Goal: Task Accomplishment & Management: Manage account settings

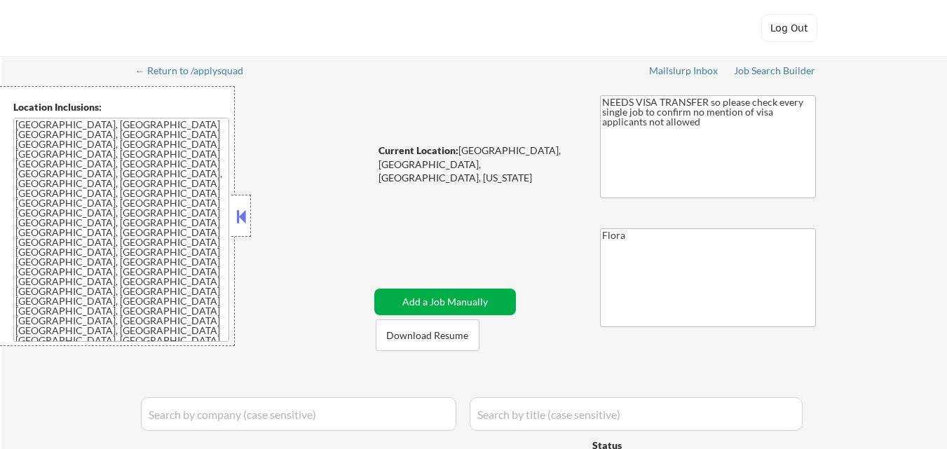
select select ""applied""
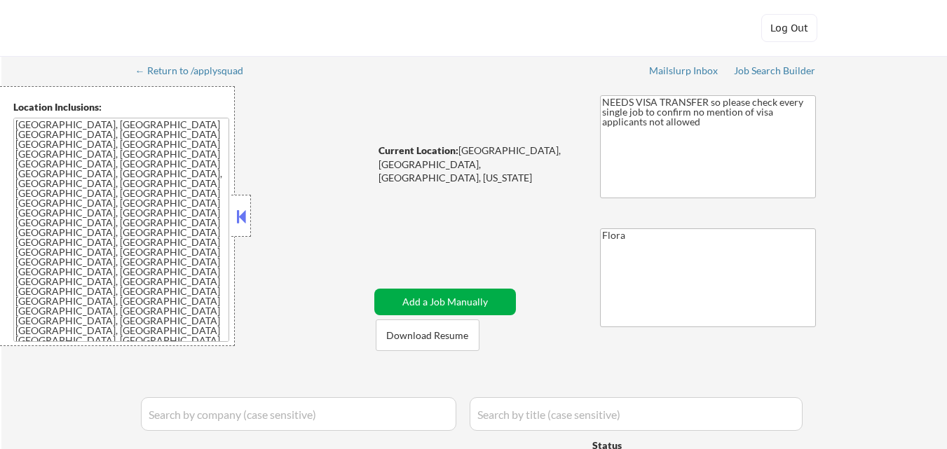
select select ""applied""
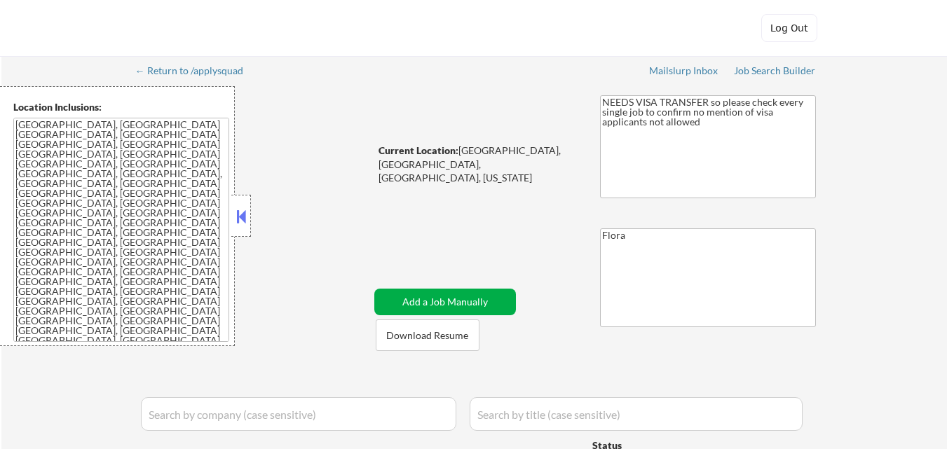
select select ""applied""
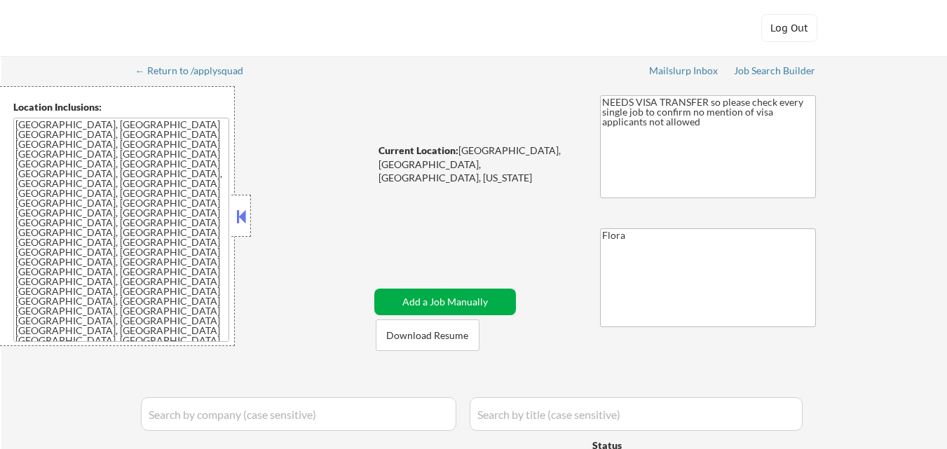
select select ""applied""
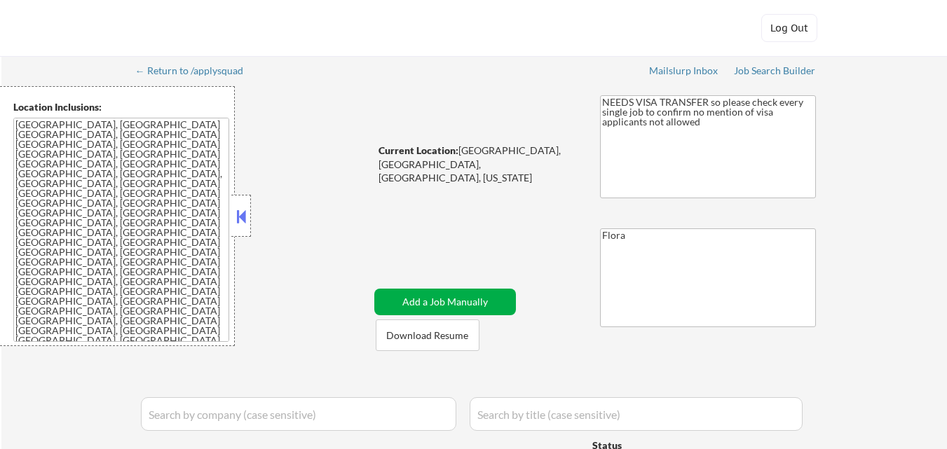
select select ""excluded__expired_""
select select ""pending""
select select ""excluded__bad_match_""
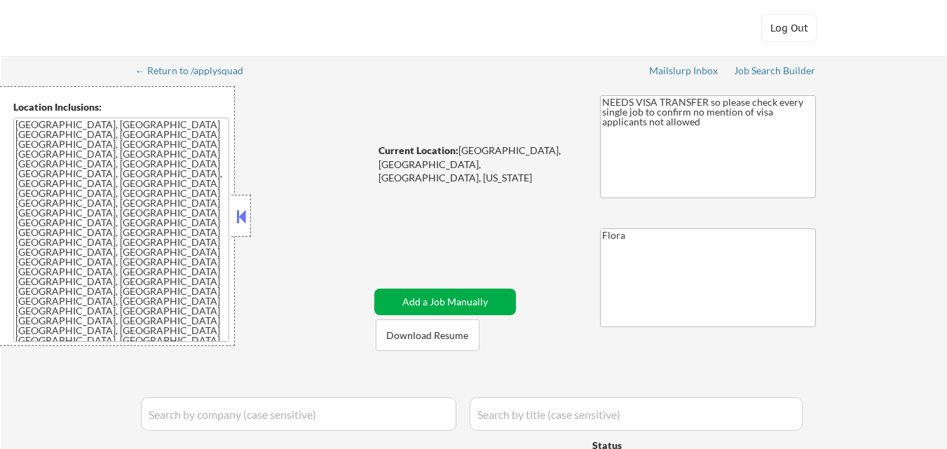
select select ""pending""
select select ""excluded__salary_""
select select ""pending""
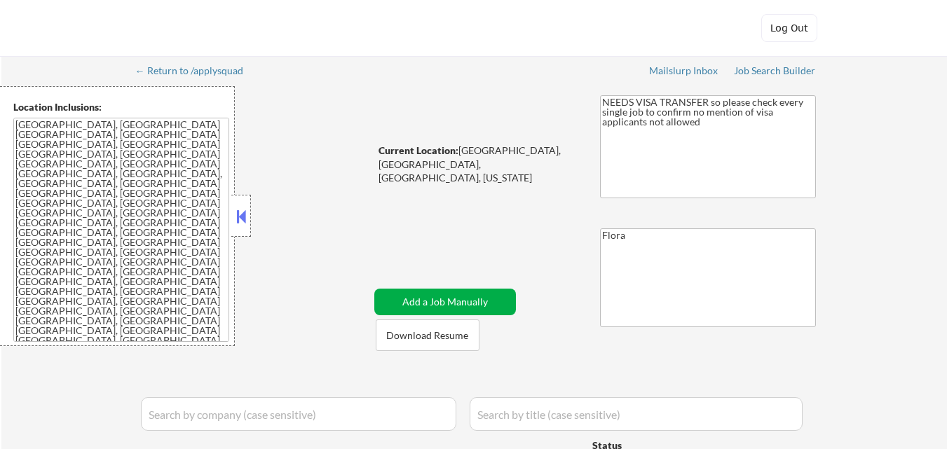
select select ""pending""
select select ""excluded__other_""
select select ""excluded__expired_""
select select ""excluded__blocklist_""
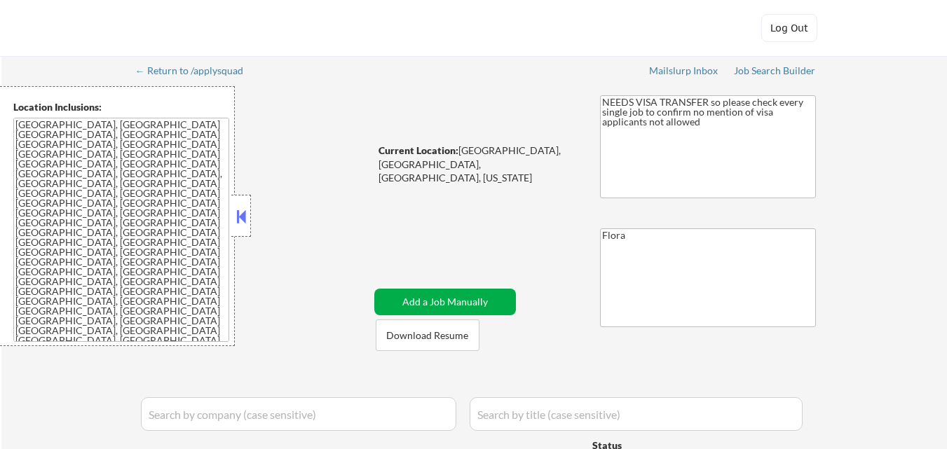
select select ""excluded__bad_match_""
select select ""pending""
select select ""excluded""
select select ""excluded__blocklist_""
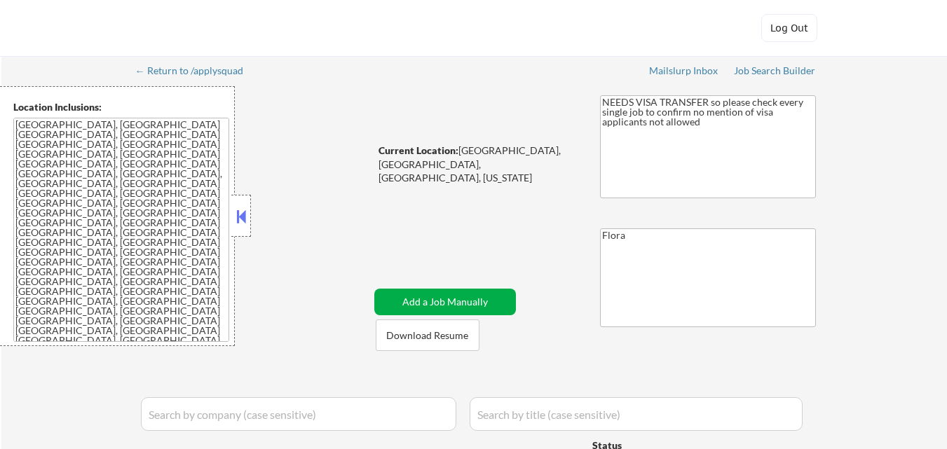
select select ""pending""
select select ""excluded__expired_""
select select ""excluded__location_""
select select ""excluded__expired_""
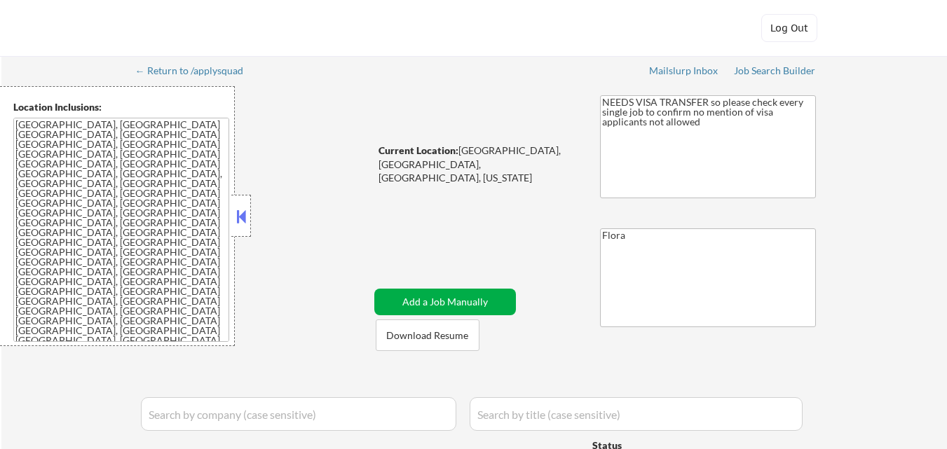
select select ""excluded__salary_""
select select ""excluded__bad_match_""
select select ""excluded__other_""
select select ""excluded__blocklist_""
select select ""excluded""
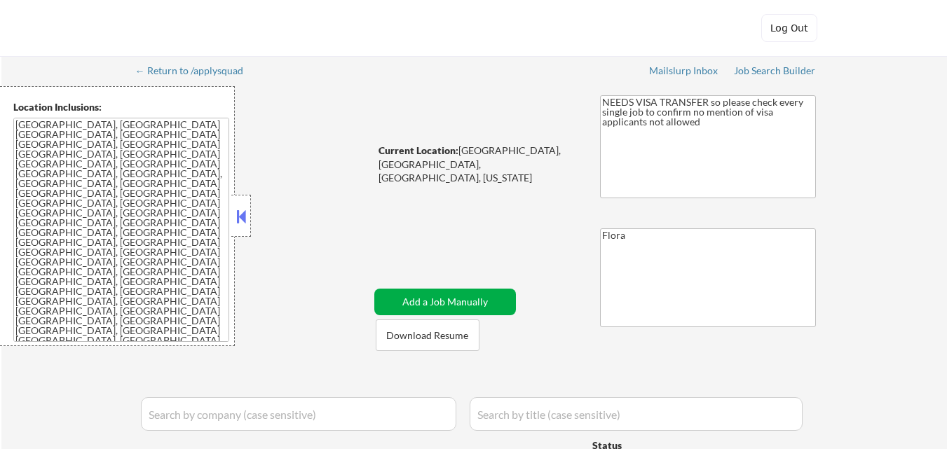
select select ""pending""
select select ""excluded__salary_""
select select ""excluded""
select select ""pending""
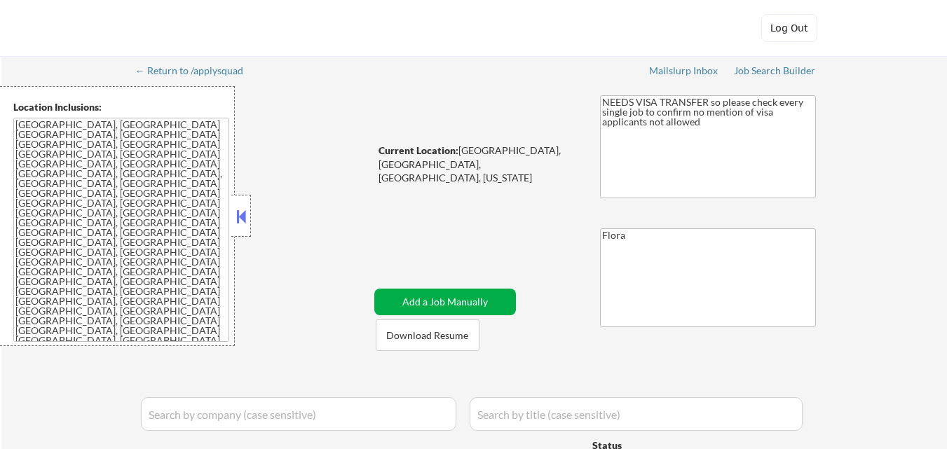
select select ""excluded""
select select ""excluded__location_""
select select ""pending""
select select ""excluded__location_""
select select ""pending""
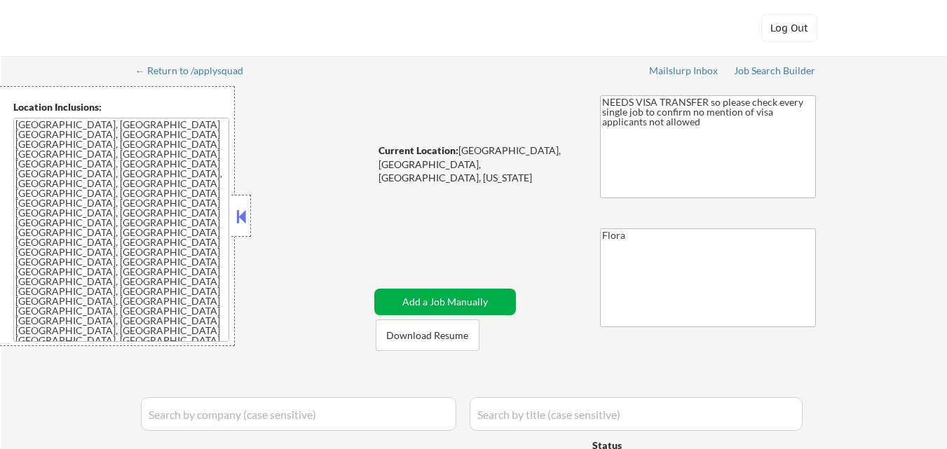
select select ""pending""
select select ""excluded__bad_match_""
select select ""pending""
select select ""excluded""
select select ""pending""
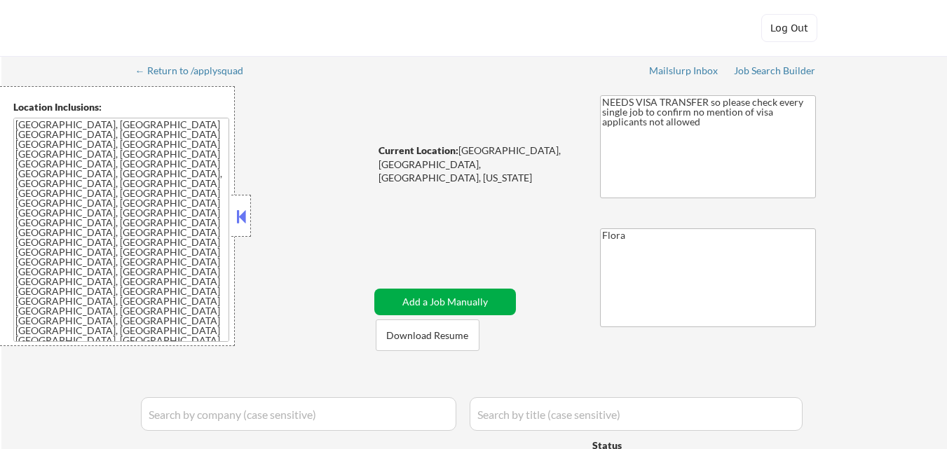
select select ""excluded""
select select ""pending""
select select ""excluded__expired_""
select select ""pending""
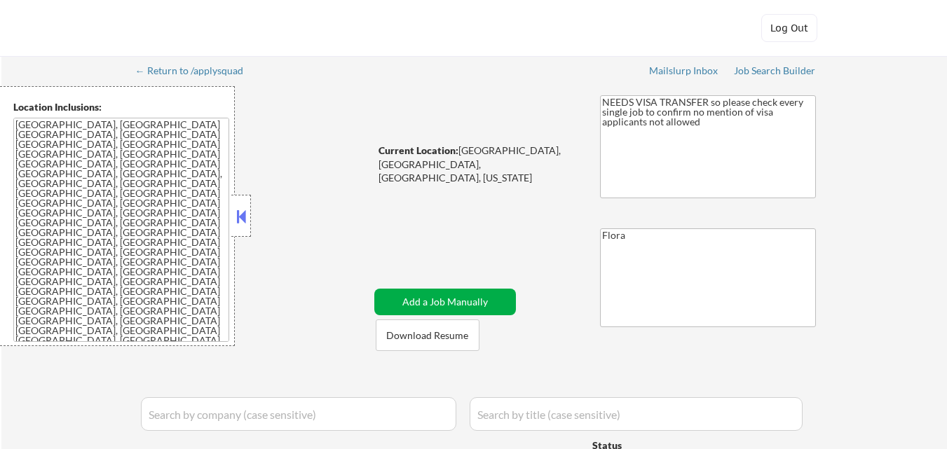
select select ""pending""
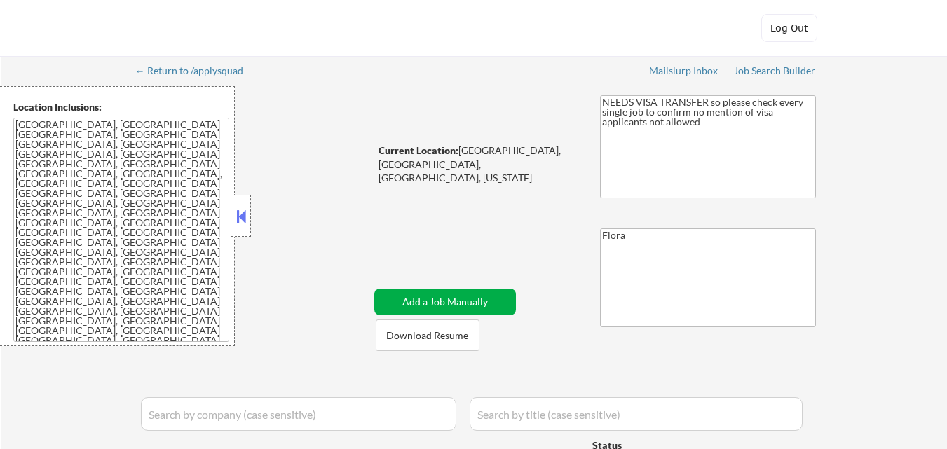
select select ""excluded""
select select ""excluded__bad_match_""
select select ""pending""
select select ""excluded__salary_""
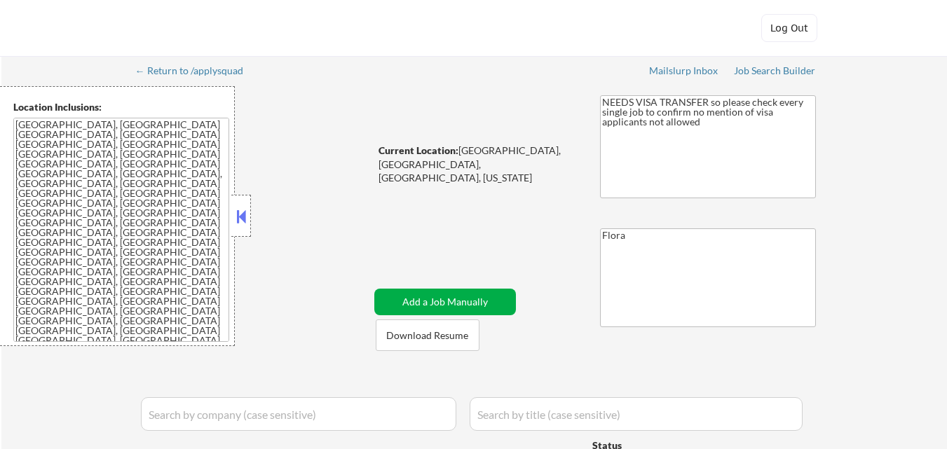
select select ""excluded__expired_""
select select ""excluded__bad_match_""
select select ""excluded__salary_""
select select ""pending""
select select ""excluded__expired_""
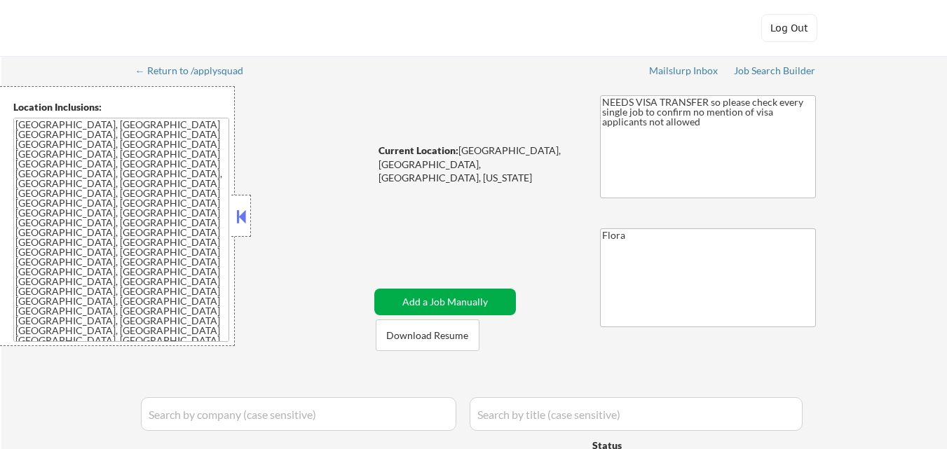
select select ""excluded__expired_""
select select ""excluded__location_""
select select ""pending""
select select ""excluded__location_""
select select ""excluded__expired_""
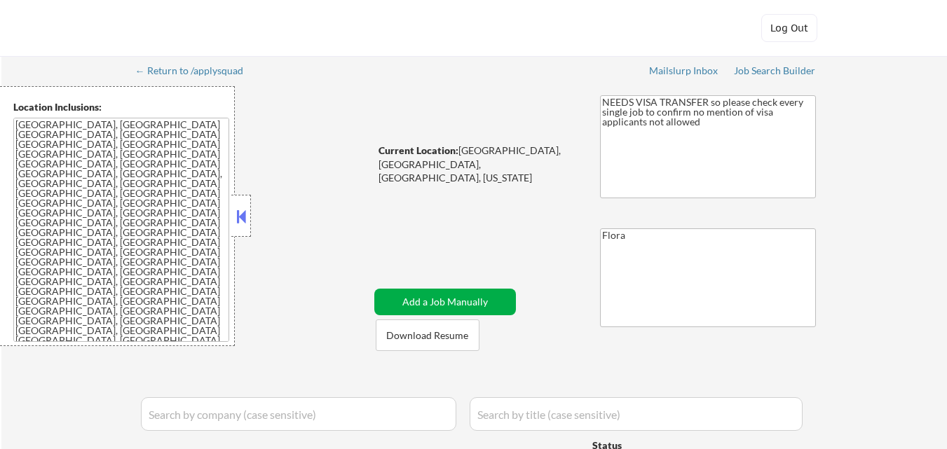
select select ""excluded__expired_""
select select ""excluded""
select select ""excluded__blocklist_""
select select ""pending""
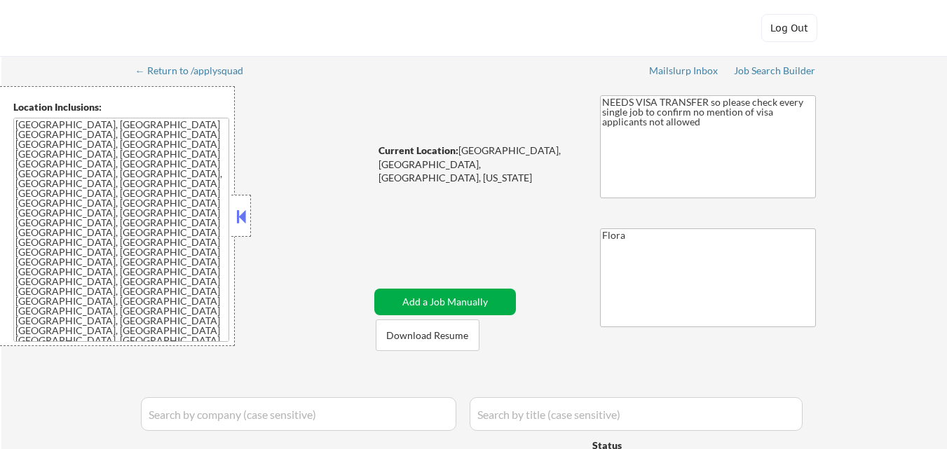
select select ""excluded__bad_match_""
select select ""excluded""
select select ""pending""
select select ""excluded""
select select ""excluded__salary_""
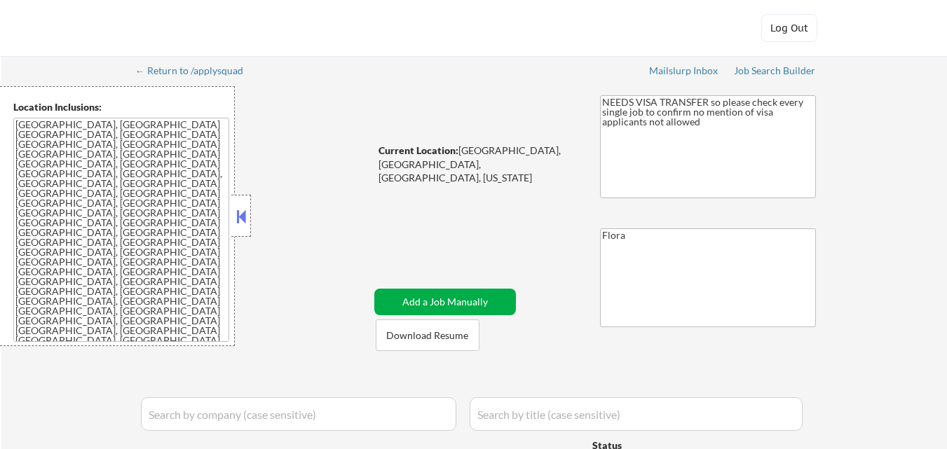
select select ""pending""
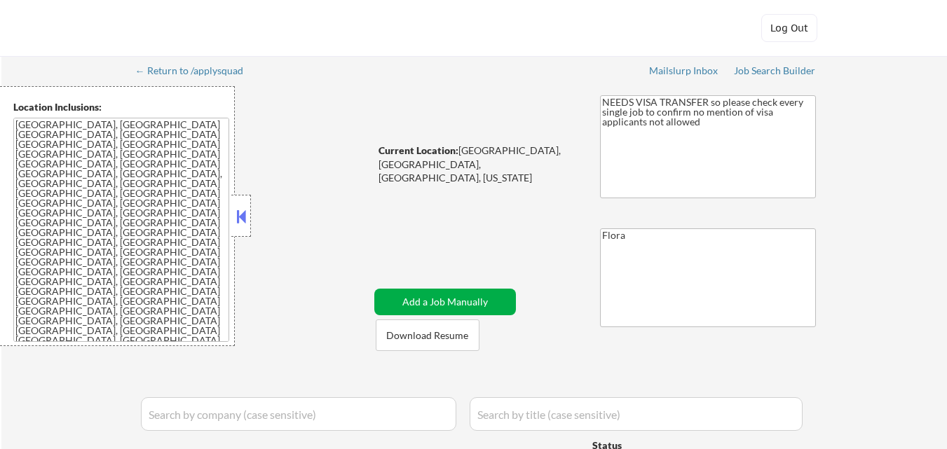
select select ""pending""
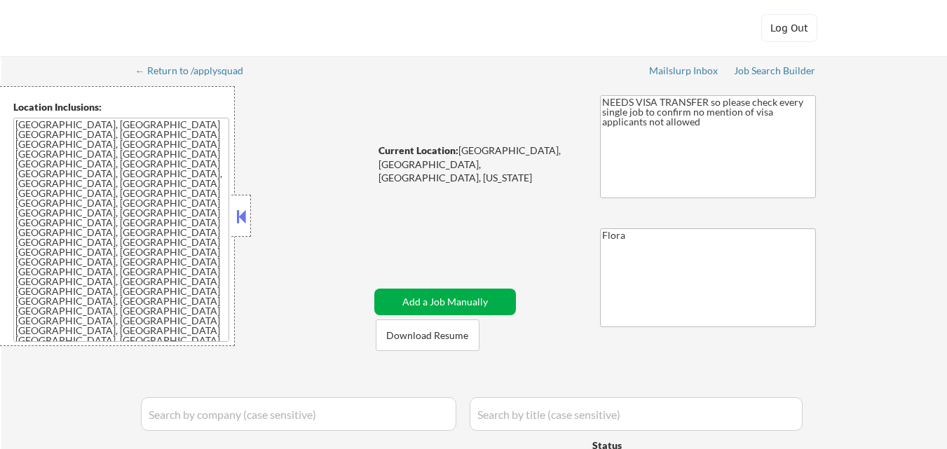
select select ""pending""
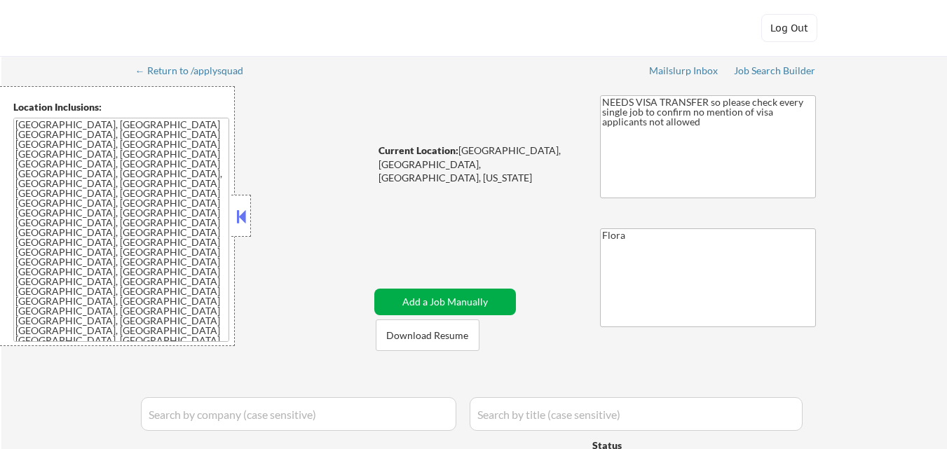
select select ""pending""
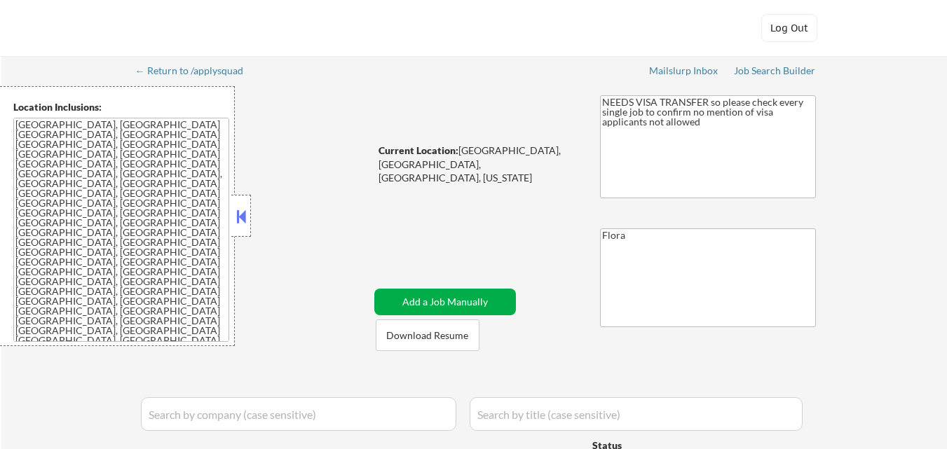
select select ""pending""
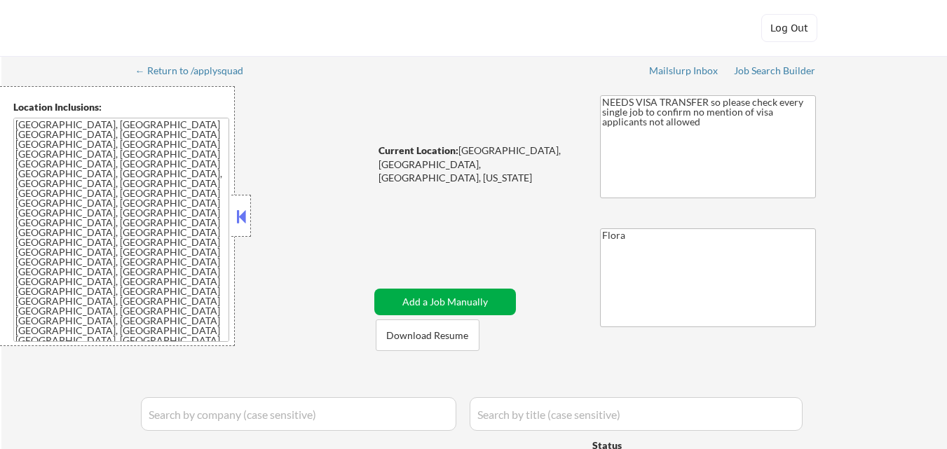
select select ""pending""
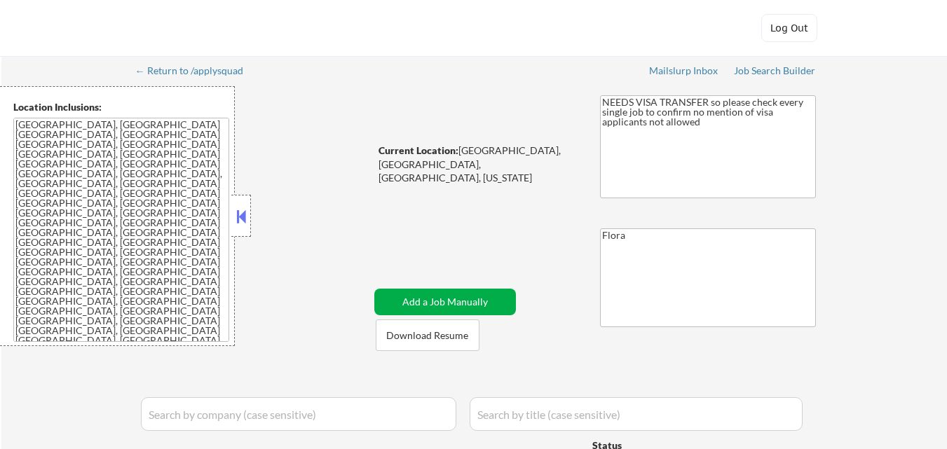
select select ""pending""
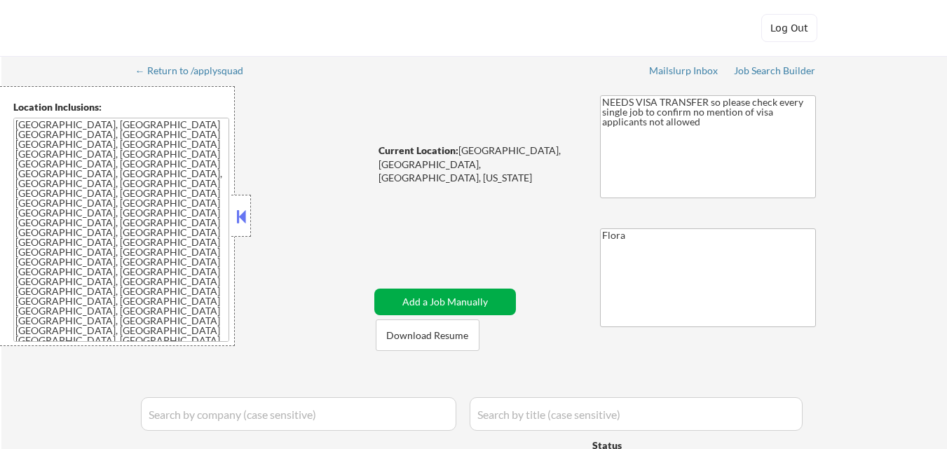
select select ""pending""
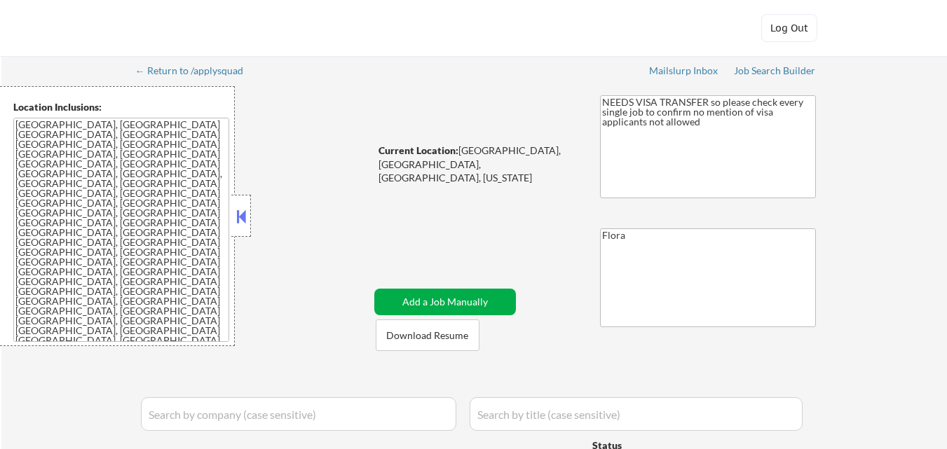
select select ""pending""
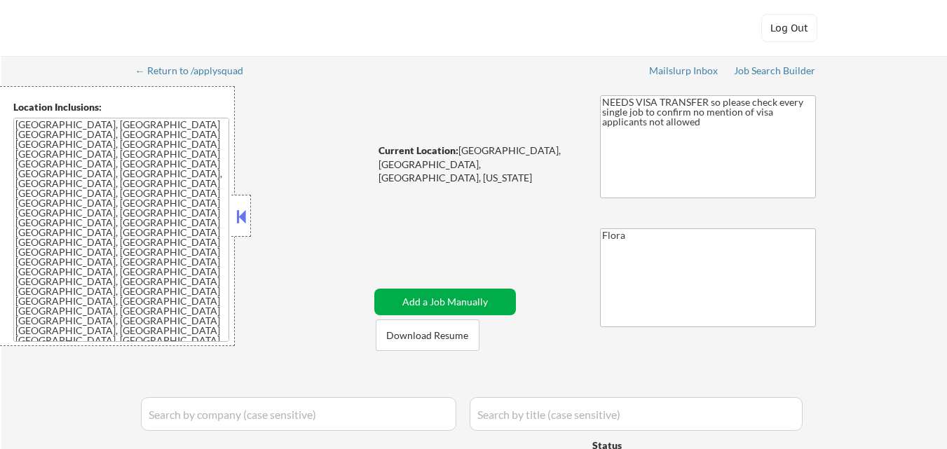
select select ""pending""
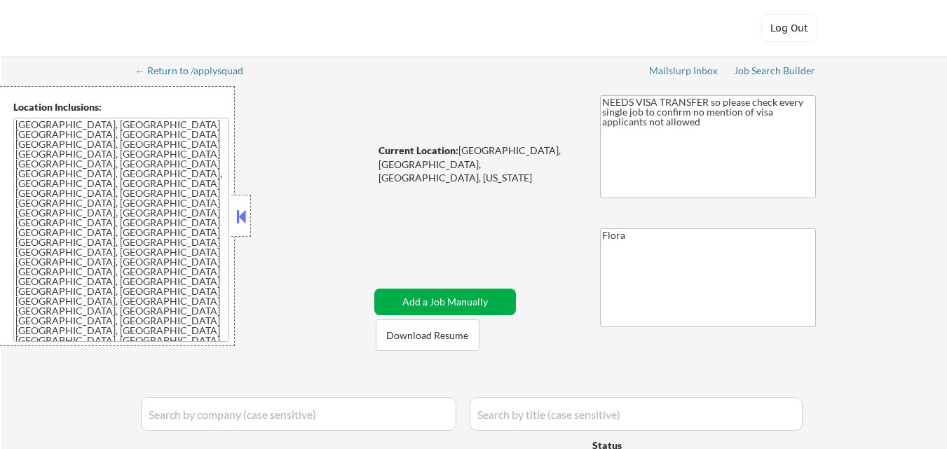
select select ""pending""
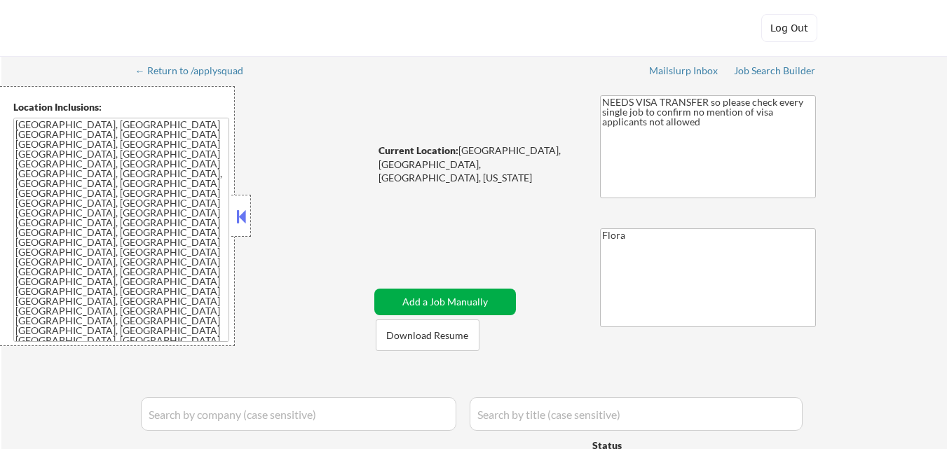
select select ""pending""
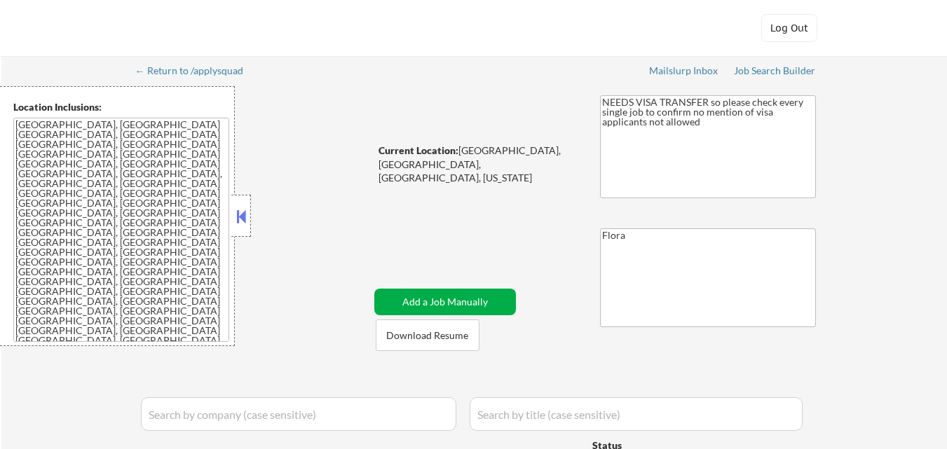
select select ""pending""
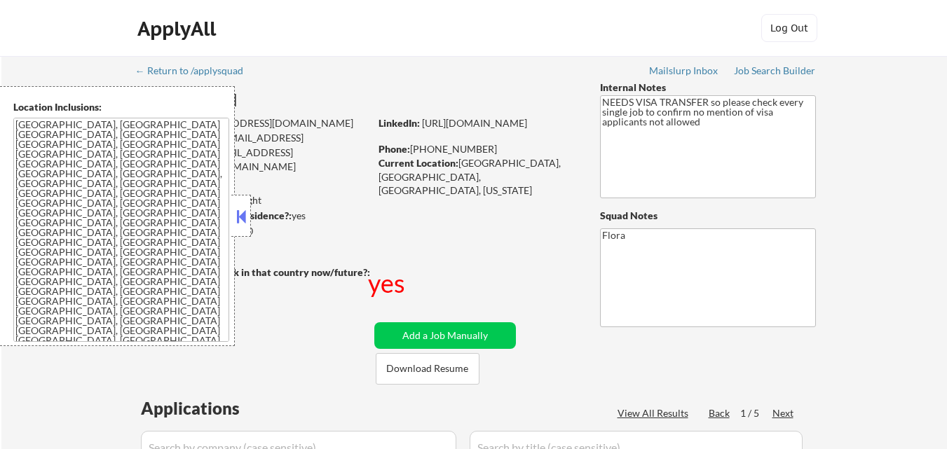
scroll to position [140, 0]
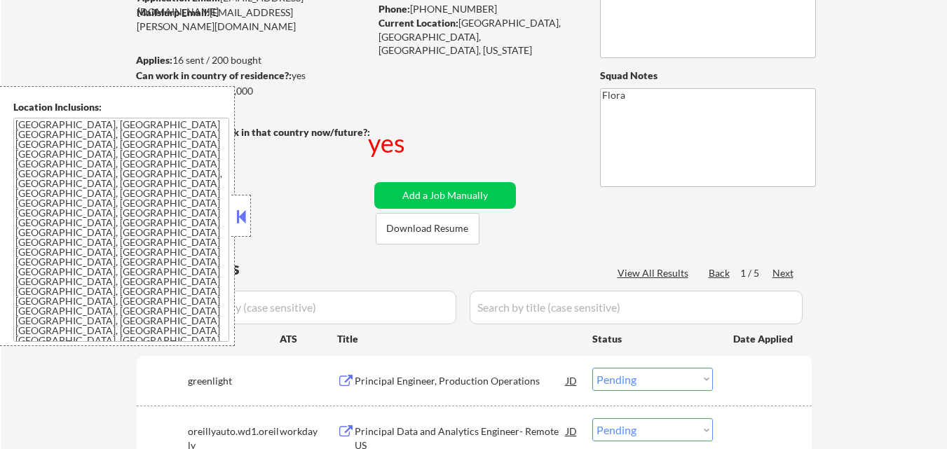
click at [238, 208] on button at bounding box center [240, 216] width 15 height 21
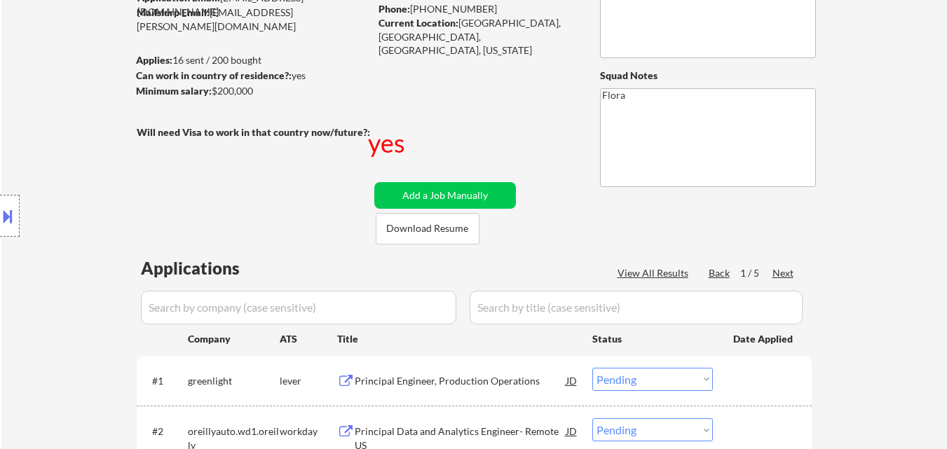
scroll to position [280, 0]
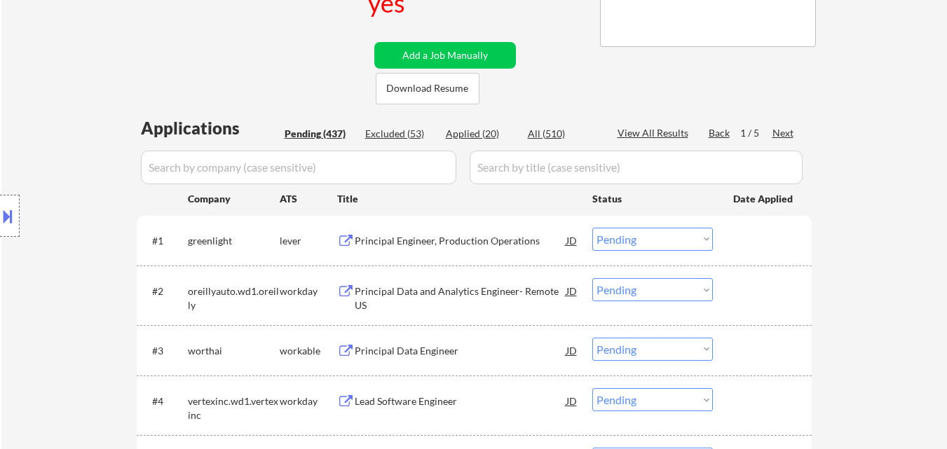
click at [482, 135] on div "Applied (20)" at bounding box center [481, 134] width 70 height 14
